Goal: Transaction & Acquisition: Obtain resource

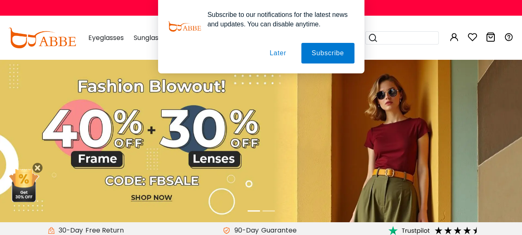
click at [279, 54] on button "Later" at bounding box center [277, 53] width 37 height 21
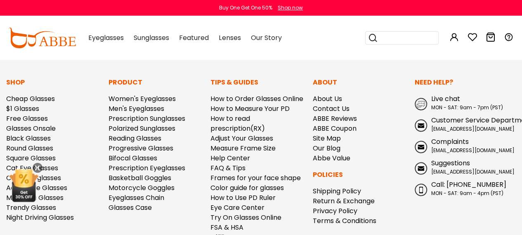
scroll to position [2353, 0]
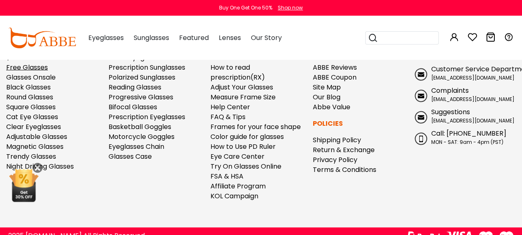
click at [29, 63] on link "Free Glasses" at bounding box center [27, 67] width 42 height 9
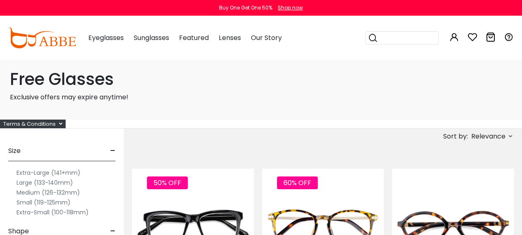
click at [497, 138] on span "Relevance" at bounding box center [488, 136] width 34 height 15
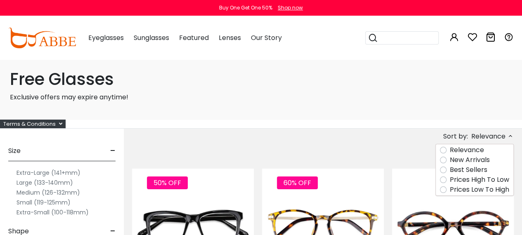
click at [450, 192] on label "Prices Low To High" at bounding box center [479, 190] width 59 height 10
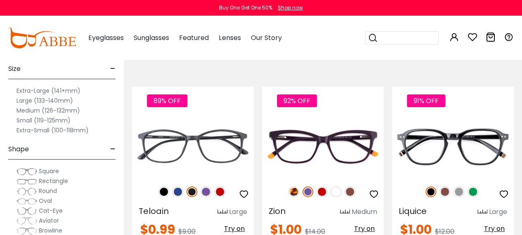
scroll to position [70, 0]
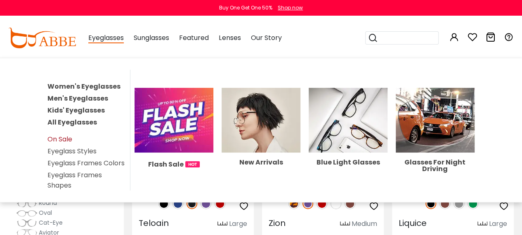
click at [63, 139] on link "On Sale" at bounding box center [59, 138] width 25 height 9
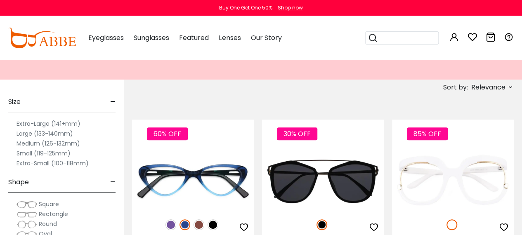
scroll to position [124, 0]
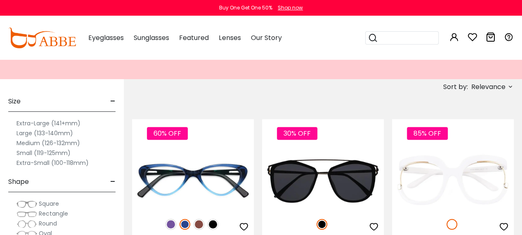
click at [491, 86] on span "Relevance" at bounding box center [488, 87] width 34 height 15
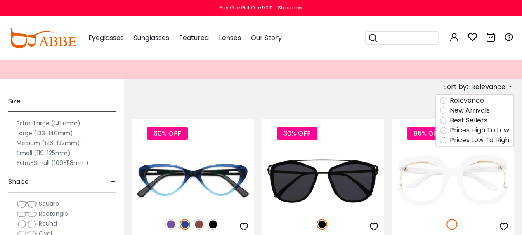
click at [450, 140] on label "Prices Low To High" at bounding box center [479, 140] width 59 height 10
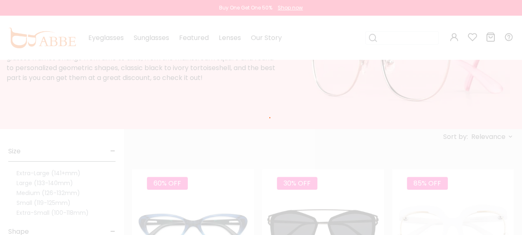
scroll to position [16, 0]
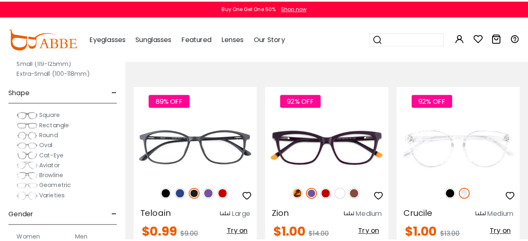
scroll to position [159, 0]
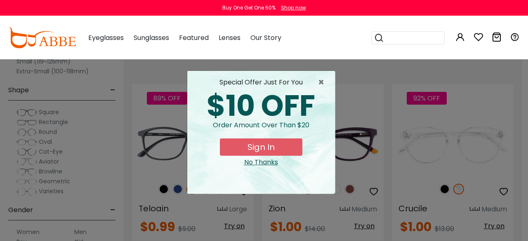
click at [262, 151] on button "Sign In" at bounding box center [261, 147] width 82 height 17
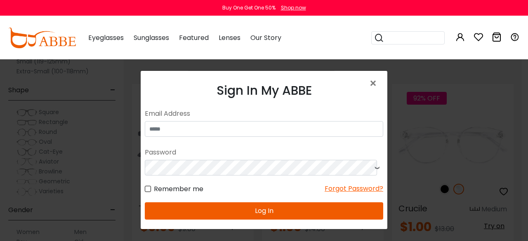
click at [323, 80] on div "Sign In My ABBE No match for email address and/or password. Please try again. E…" at bounding box center [264, 188] width 247 height 234
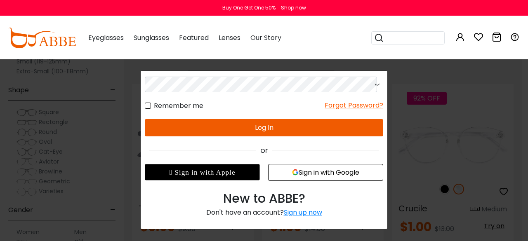
click at [335, 174] on button "Sign in with Google" at bounding box center [325, 173] width 115 height 17
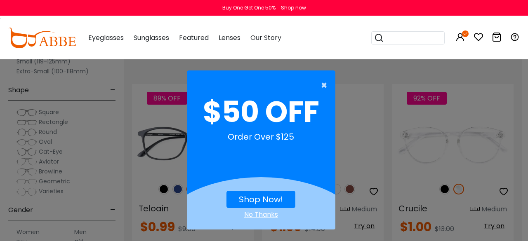
click at [324, 84] on span "×" at bounding box center [326, 85] width 10 height 16
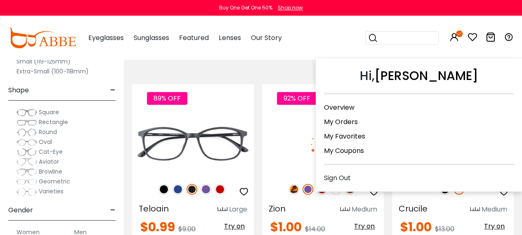
click at [351, 148] on link "My Coupons" at bounding box center [344, 150] width 40 height 9
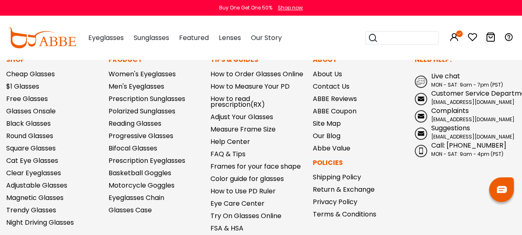
scroll to position [328, 0]
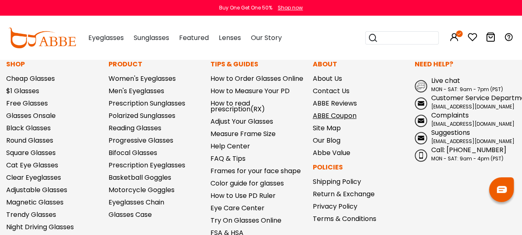
click at [344, 116] on link "ABBE Coupon" at bounding box center [335, 115] width 44 height 9
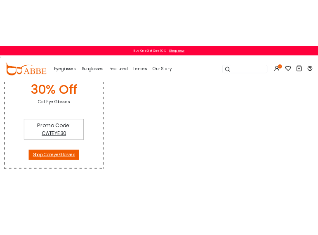
scroll to position [285, 0]
